Goal: Complete application form

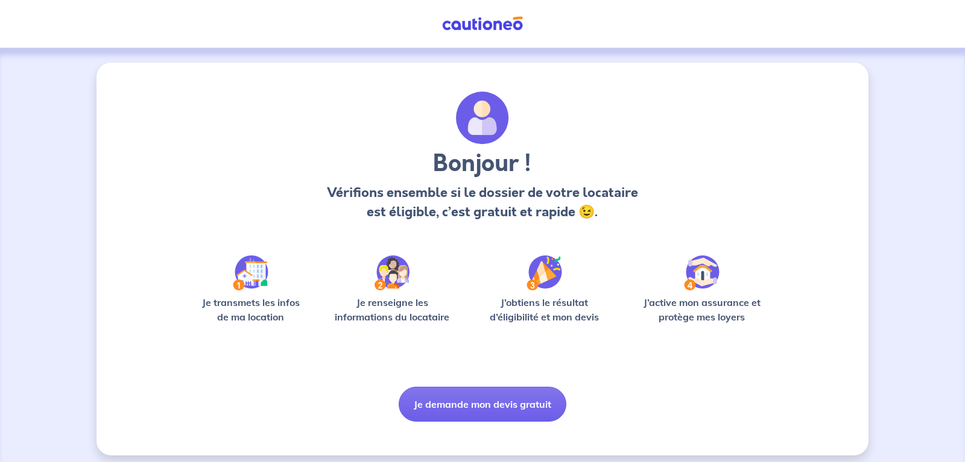
scroll to position [8, 0]
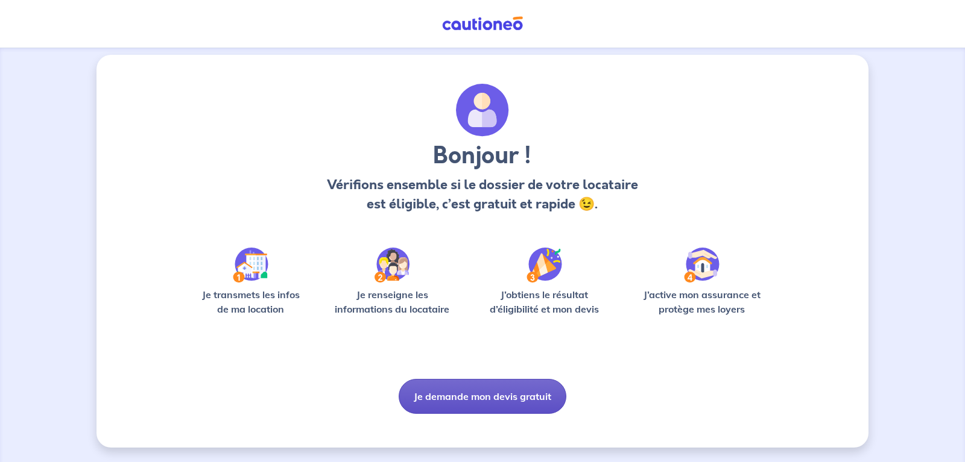
click at [480, 399] on button "Je demande mon devis gratuit" at bounding box center [482, 396] width 168 height 35
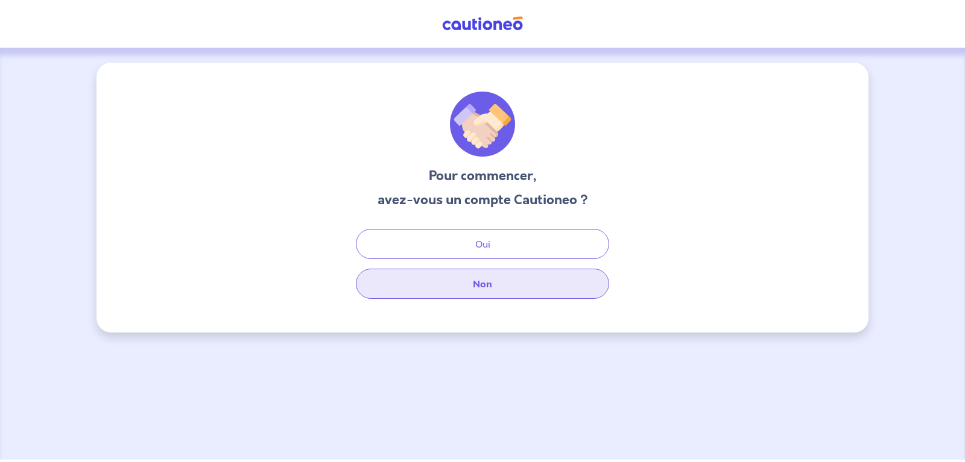
click at [482, 283] on button "Non" at bounding box center [482, 284] width 253 height 30
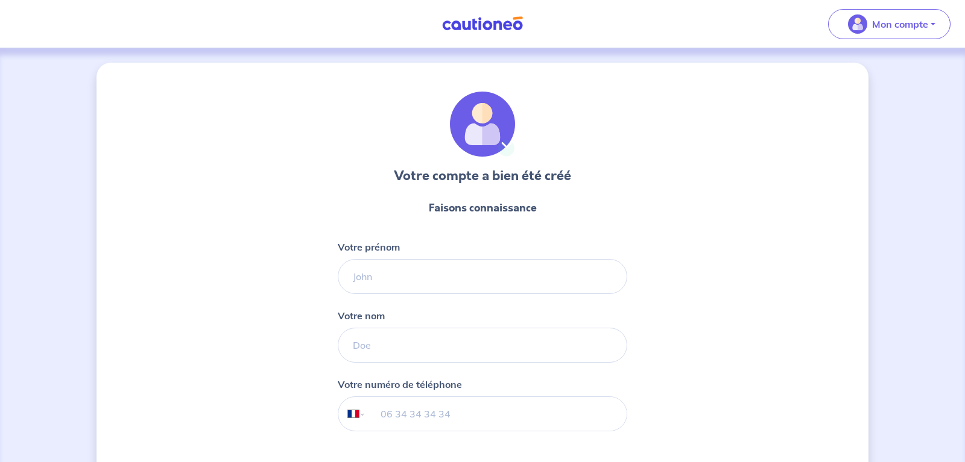
select select "FR"
click at [369, 282] on input "Votre prénom" at bounding box center [482, 276] width 289 height 35
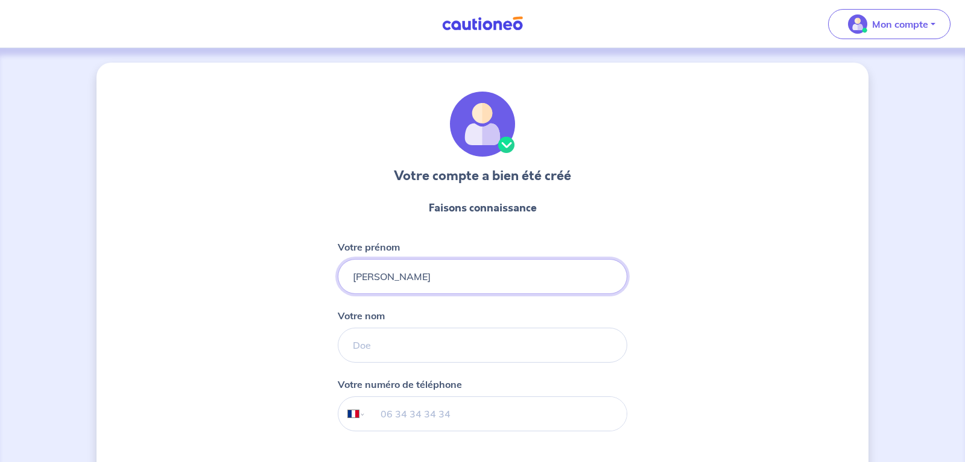
type input "[PERSON_NAME]"
click at [359, 341] on input "Votre nom" at bounding box center [482, 345] width 289 height 35
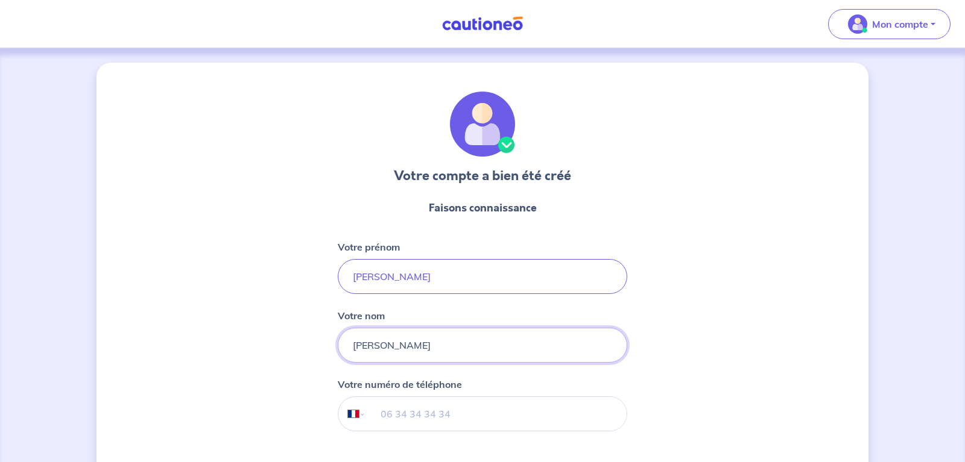
type input "[PERSON_NAME]"
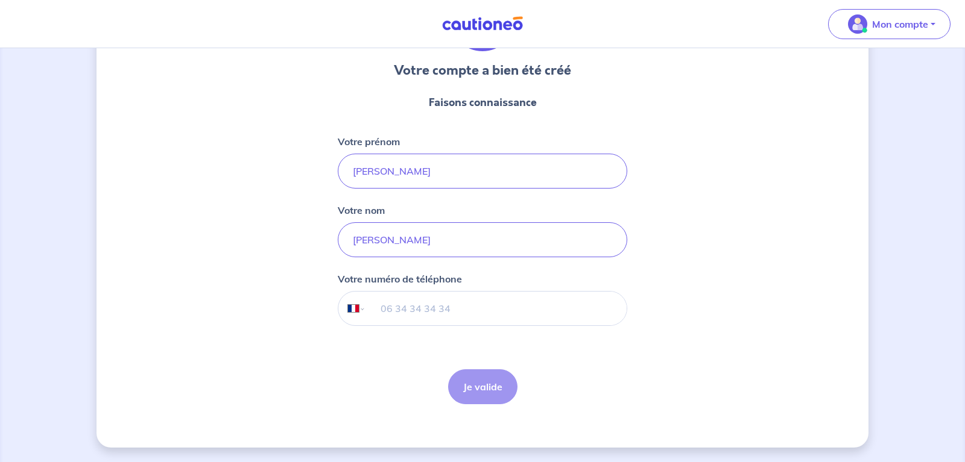
click at [395, 317] on input "tel" at bounding box center [496, 309] width 260 height 34
type input "06 19 27 94 76"
click at [489, 391] on button "Je valide" at bounding box center [482, 387] width 69 height 35
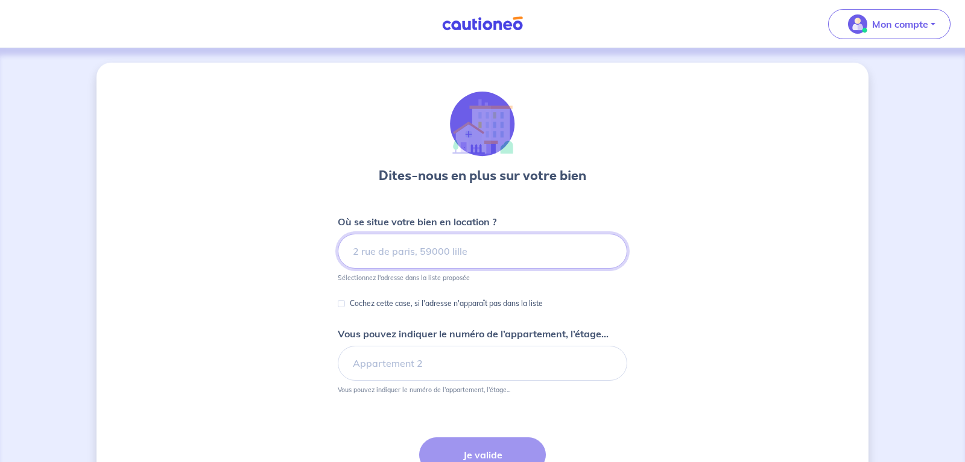
click at [381, 257] on input at bounding box center [482, 251] width 289 height 35
type input "14000 Caen"
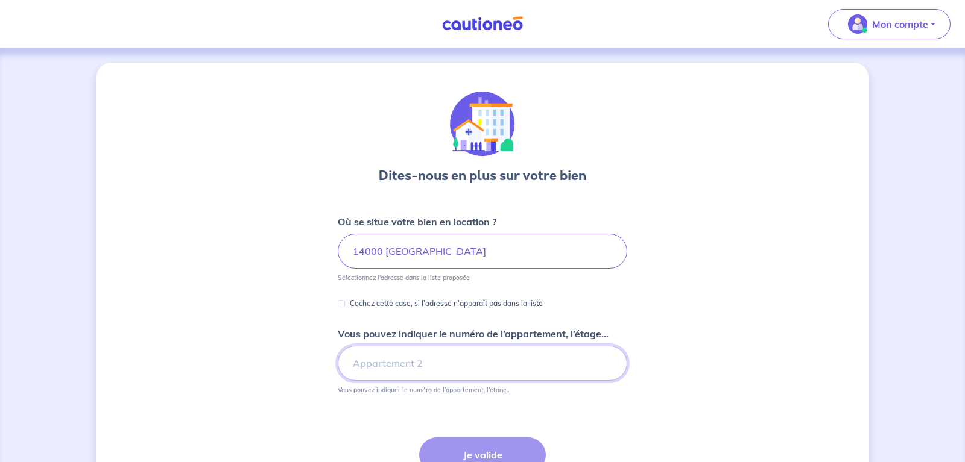
click at [401, 357] on input "Vous pouvez indiquer le numéro de l’appartement, l’étage..." at bounding box center [482, 363] width 289 height 35
type input "7"
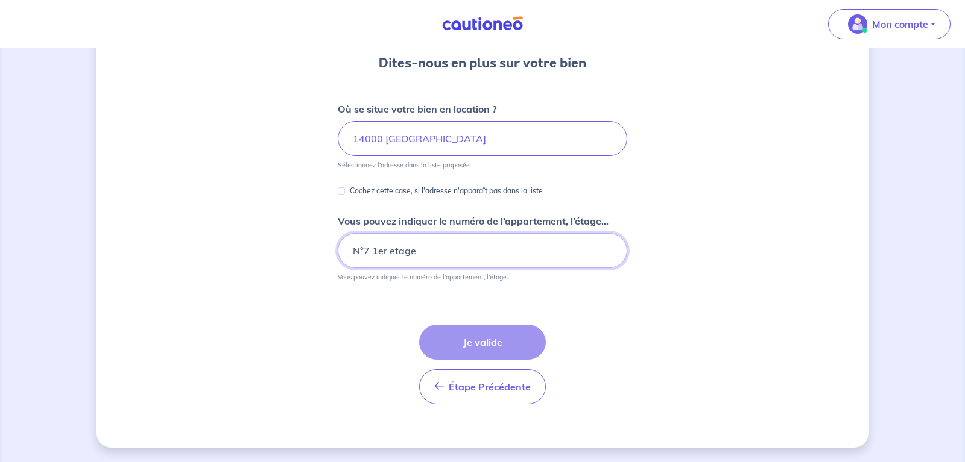
type input "N°7 1er etage"
click at [467, 339] on div "Étape Précédente Précédent Je valide Je valide" at bounding box center [482, 365] width 127 height 80
click at [493, 342] on div "Étape Précédente Précédent Je valide Je valide" at bounding box center [482, 365] width 127 height 80
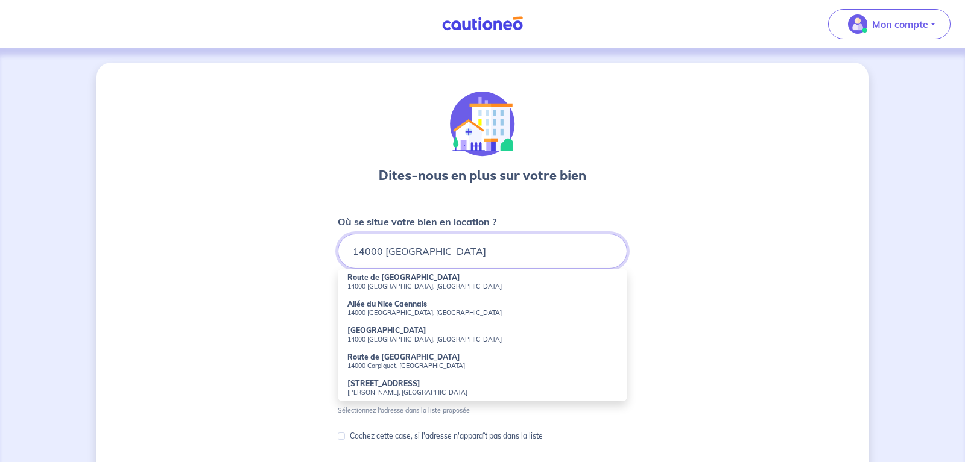
click at [353, 253] on input "14000 Caen" at bounding box center [482, 251] width 289 height 35
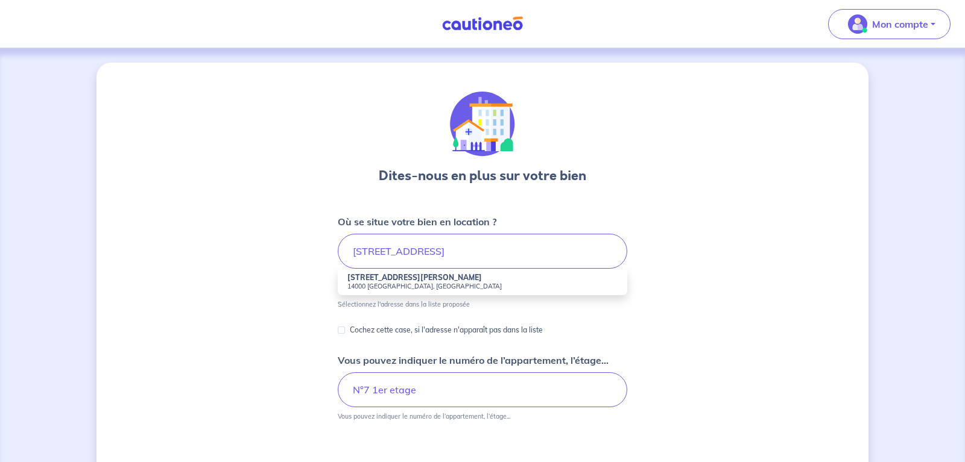
click at [391, 284] on small "14000 Caen, France" at bounding box center [482, 286] width 270 height 8
type input "9 bis Avenue Henry Chéron, 14000 Caen, France"
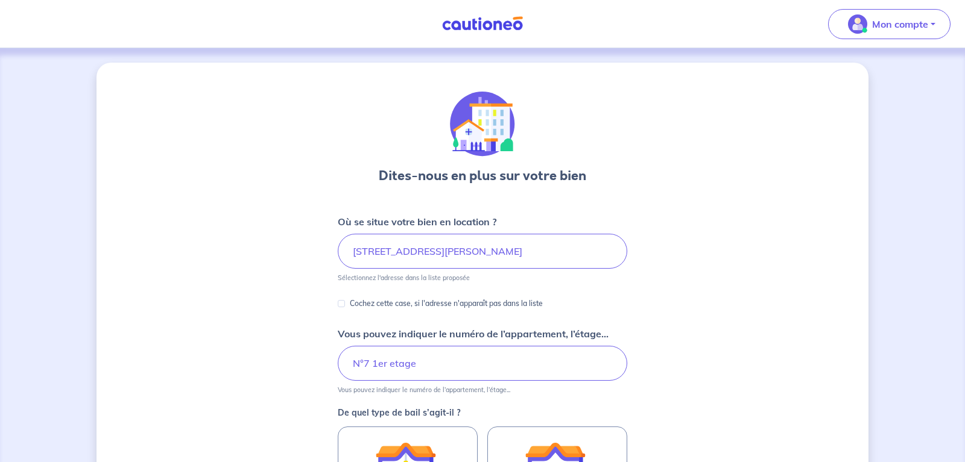
scroll to position [184, 0]
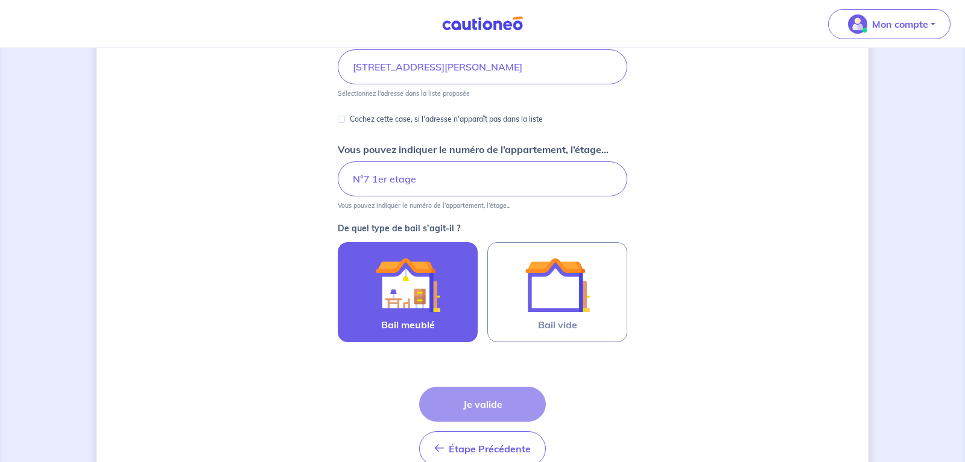
click at [413, 301] on img at bounding box center [407, 285] width 65 height 65
click at [0, 0] on input "Bail meublé" at bounding box center [0, 0] width 0 height 0
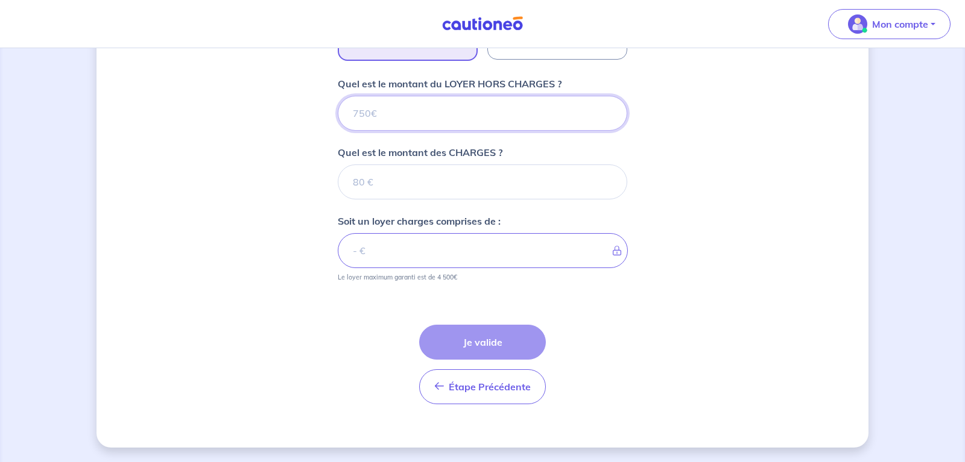
scroll to position [406, 0]
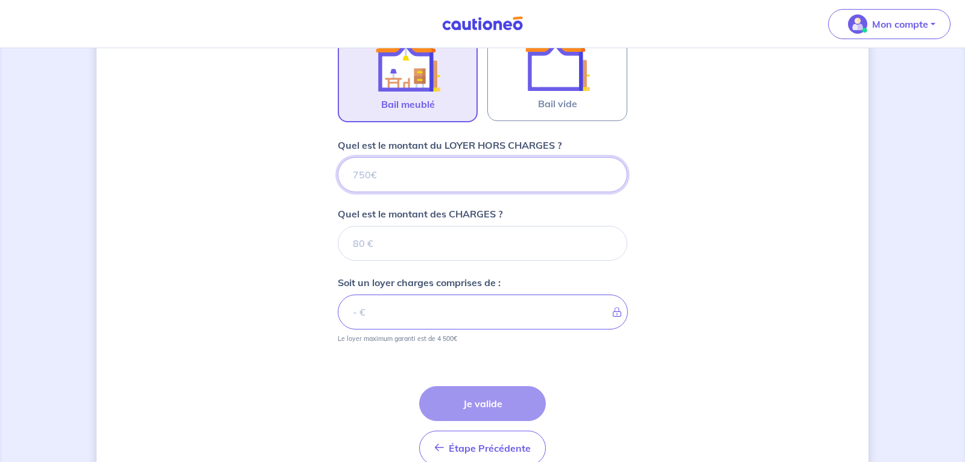
click at [368, 174] on input "Quel est le montant du LOYER HORS CHARGES ?" at bounding box center [482, 174] width 289 height 35
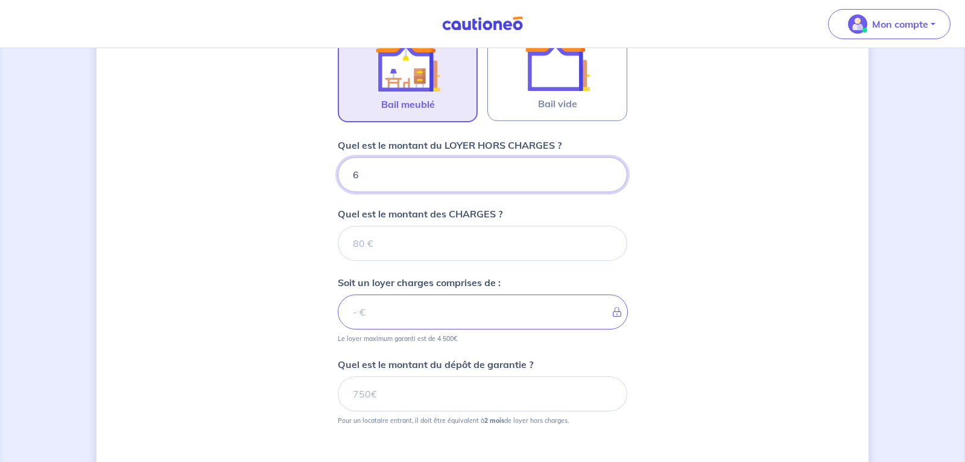
type input "65"
type input "650"
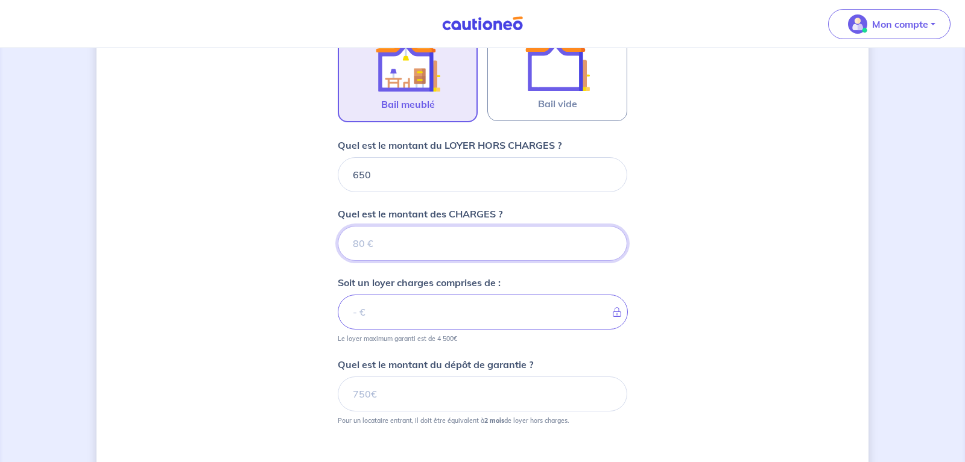
click at [396, 245] on input "Quel est le montant des CHARGES ?" at bounding box center [482, 243] width 289 height 35
type input "57"
type input "707"
type input "57"
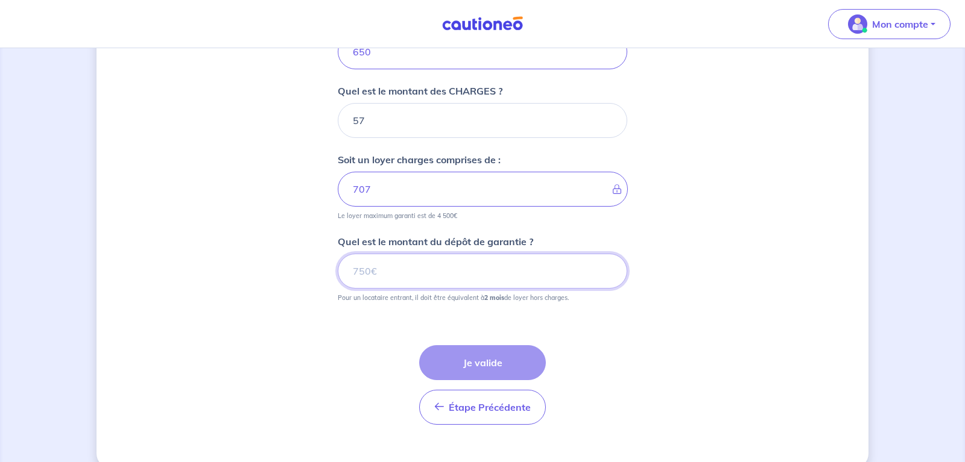
click at [382, 271] on input "Quel est le montant du dépôt de garantie ?" at bounding box center [482, 271] width 289 height 35
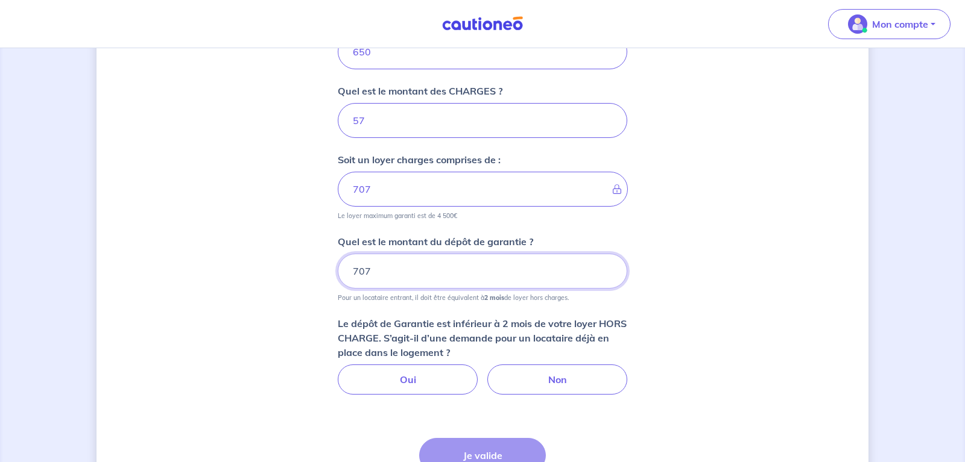
scroll to position [590, 0]
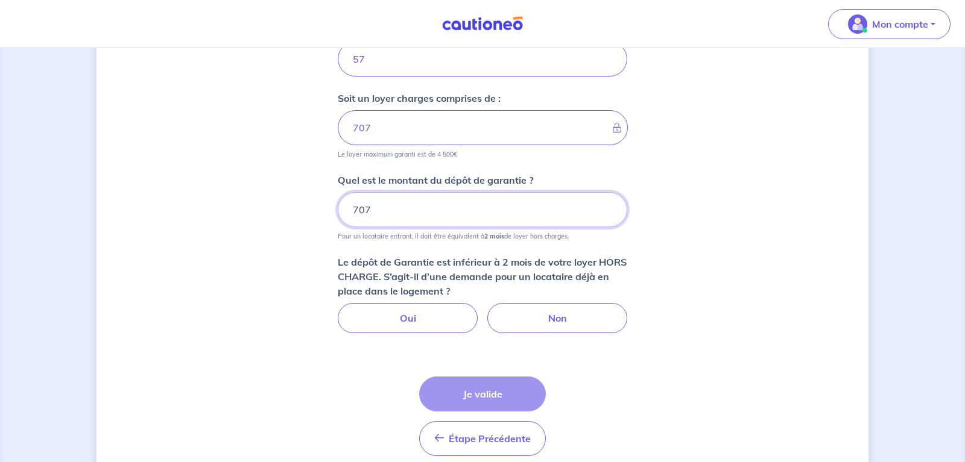
click at [392, 211] on input "707" at bounding box center [482, 209] width 289 height 35
drag, startPoint x: 393, startPoint y: 209, endPoint x: 330, endPoint y: 210, distance: 63.3
click at [338, 210] on input "707" at bounding box center [482, 209] width 289 height 35
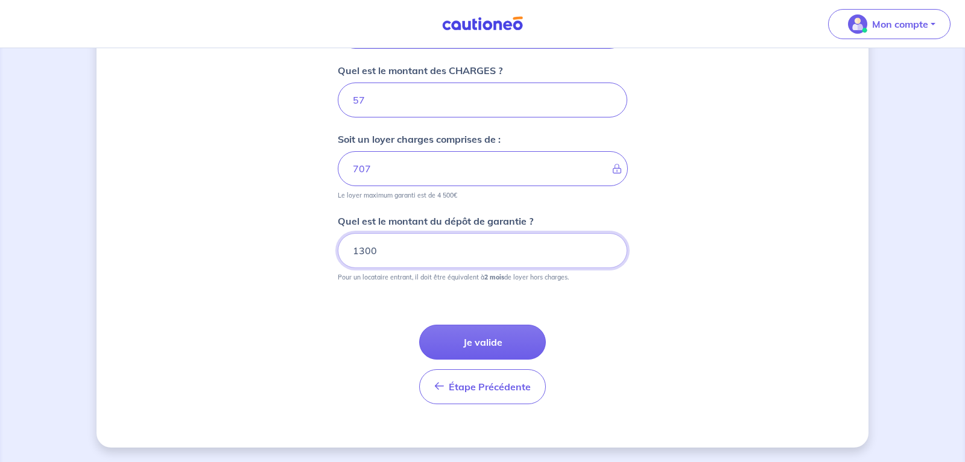
scroll to position [549, 0]
type input "1300"
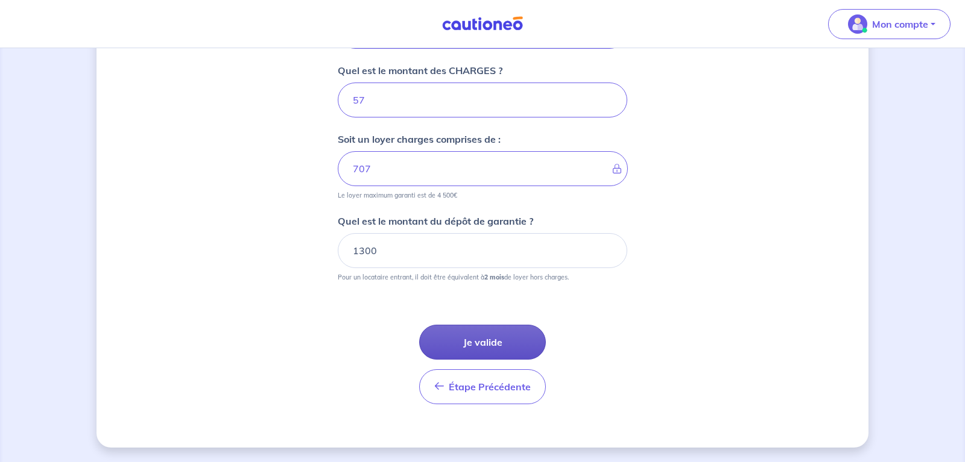
click at [486, 345] on button "Je valide" at bounding box center [482, 342] width 127 height 35
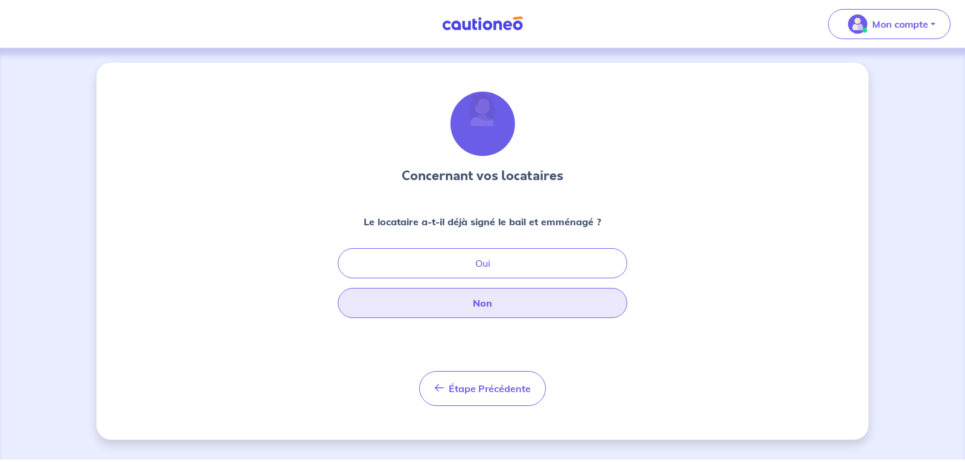
click at [497, 306] on button "Non" at bounding box center [482, 303] width 289 height 30
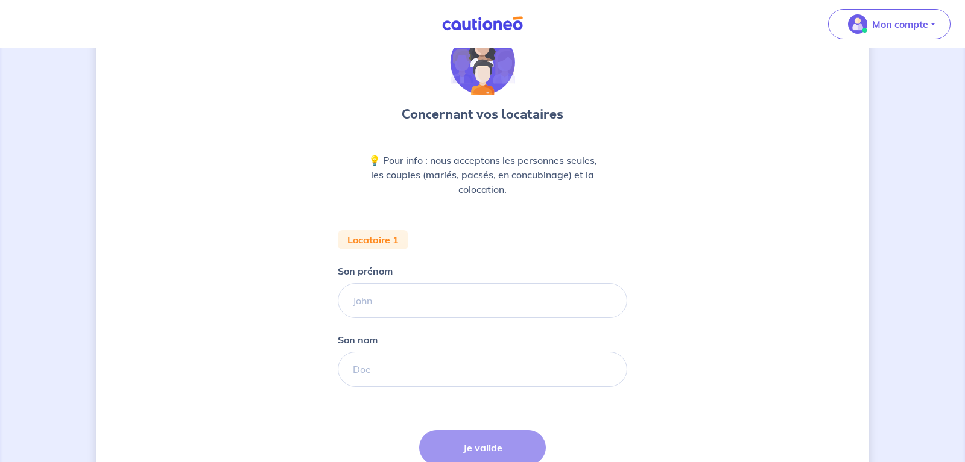
scroll to position [167, 0]
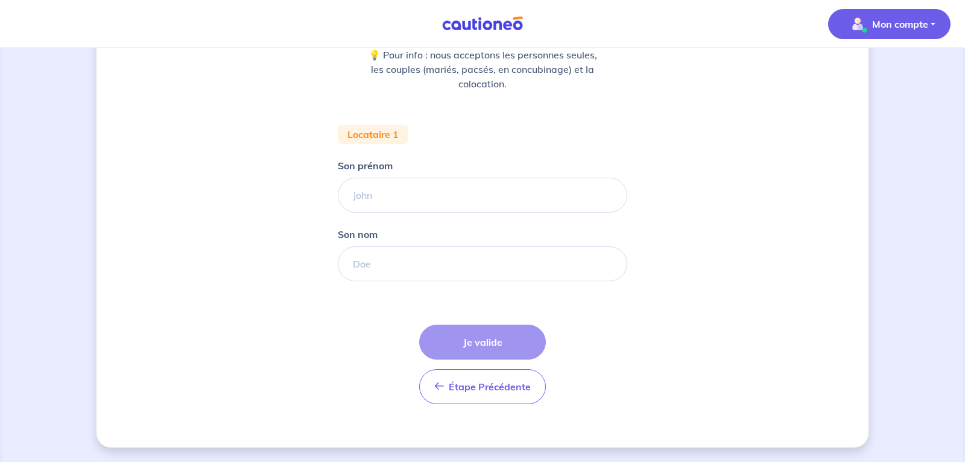
click at [888, 25] on p "Mon compte" at bounding box center [900, 24] width 56 height 14
click at [870, 104] on link "Me déconnecter" at bounding box center [876, 103] width 97 height 19
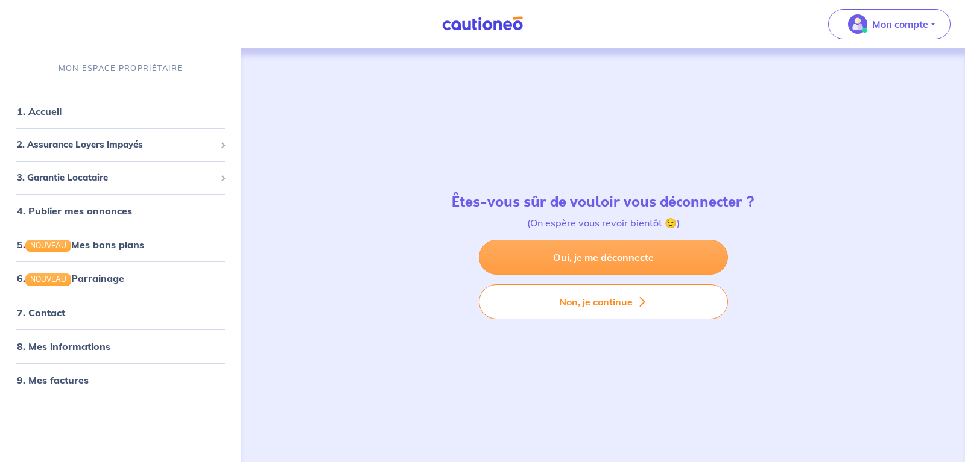
click at [598, 254] on link "Oui, je me déconnecte" at bounding box center [603, 257] width 249 height 35
